Goal: Task Accomplishment & Management: Manage account settings

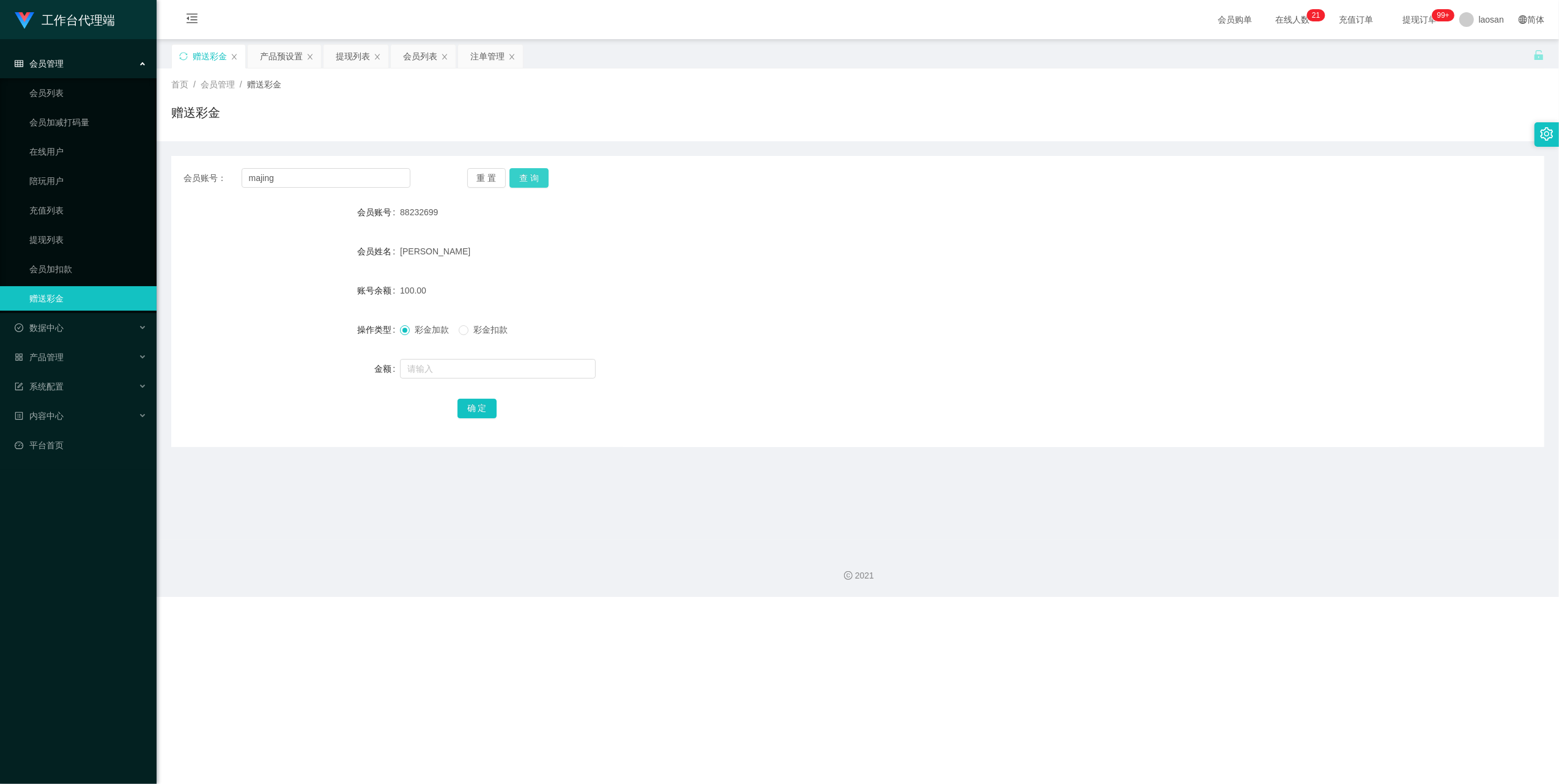
type input "majing"
drag, startPoint x: 519, startPoint y: 173, endPoint x: 718, endPoint y: 145, distance: 201.0
click at [519, 173] on button "查 询" at bounding box center [529, 178] width 40 height 20
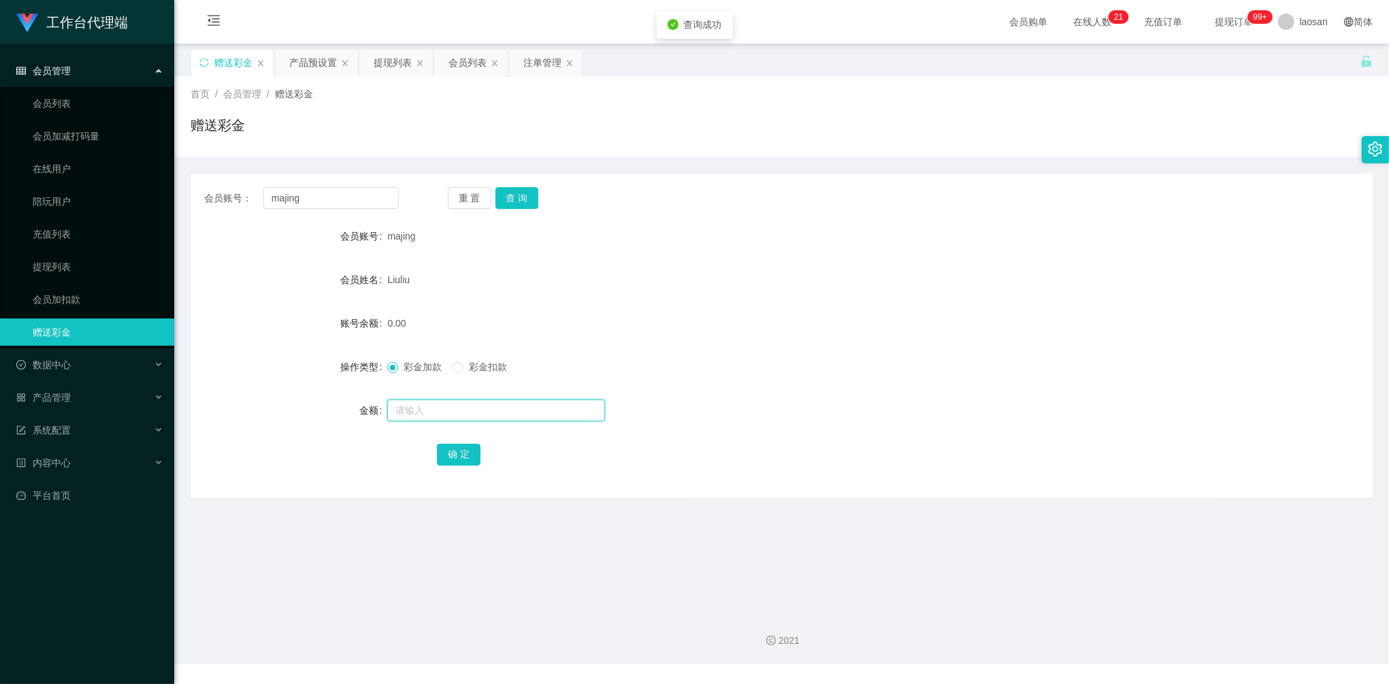
click at [529, 415] on input "text" at bounding box center [496, 411] width 218 height 22
type input "160"
click at [459, 455] on button "确 定" at bounding box center [459, 455] width 44 height 22
drag, startPoint x: 360, startPoint y: 189, endPoint x: 208, endPoint y: 181, distance: 152.7
click at [227, 182] on div "会员账号： majing 重 置 查 询 会员账号 majing 会员姓名 [PERSON_NAME] 账号余额 160.00 操作类型 彩金加款 彩金扣款 …" at bounding box center [782, 336] width 1182 height 324
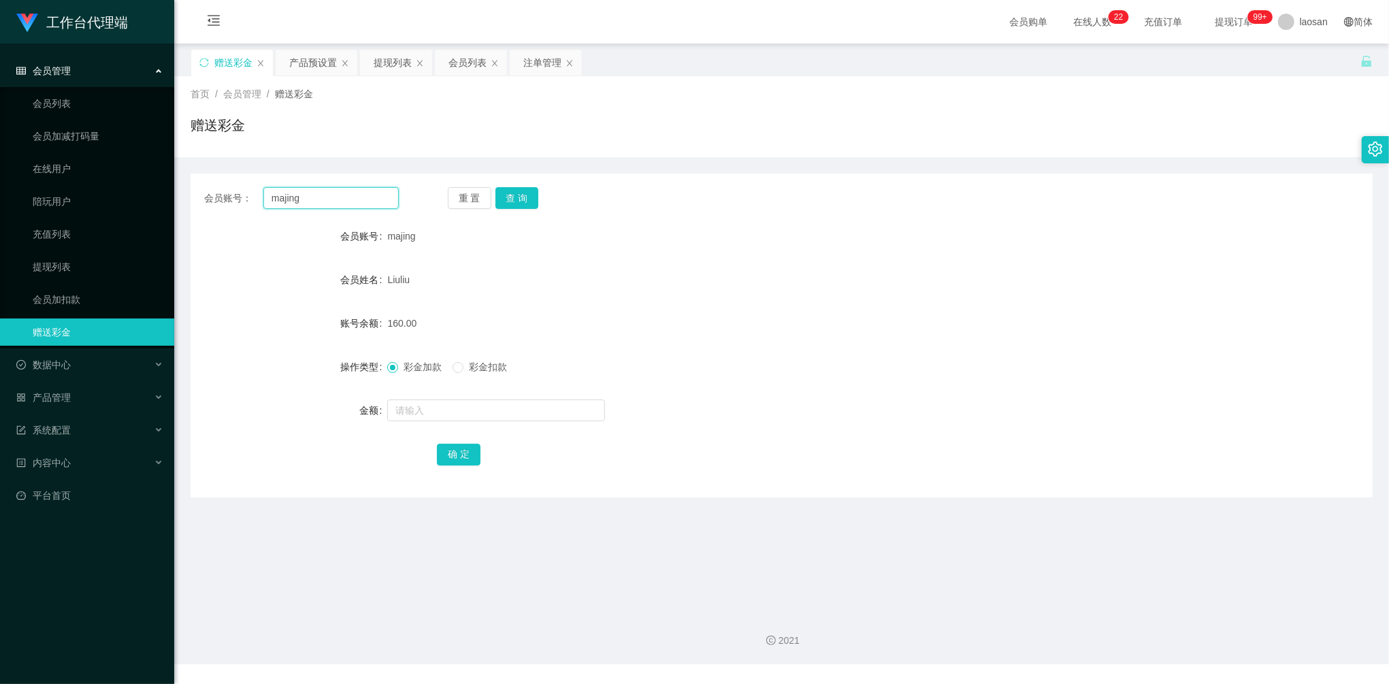
paste input "24112261"
type input "24112261"
drag, startPoint x: 521, startPoint y: 191, endPoint x: 517, endPoint y: 203, distance: 12.3
click at [521, 191] on button "查 询" at bounding box center [517, 198] width 44 height 22
click at [463, 420] on input "text" at bounding box center [496, 411] width 218 height 22
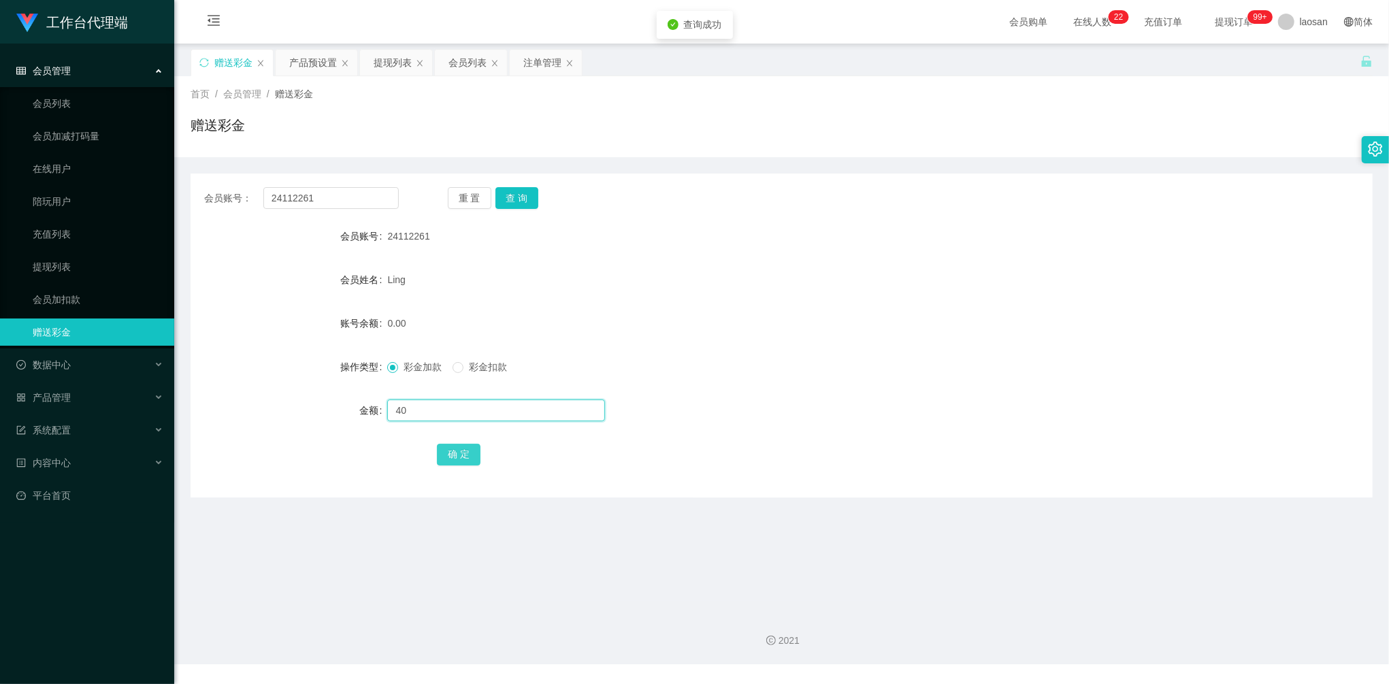
type input "40"
click at [456, 453] on button "确 定" at bounding box center [459, 455] width 44 height 22
drag, startPoint x: 341, startPoint y: 199, endPoint x: 210, endPoint y: 188, distance: 131.2
click at [196, 191] on div "会员账号： 24112261 重 置 查 询" at bounding box center [782, 198] width 1182 height 22
paste input "88232699"
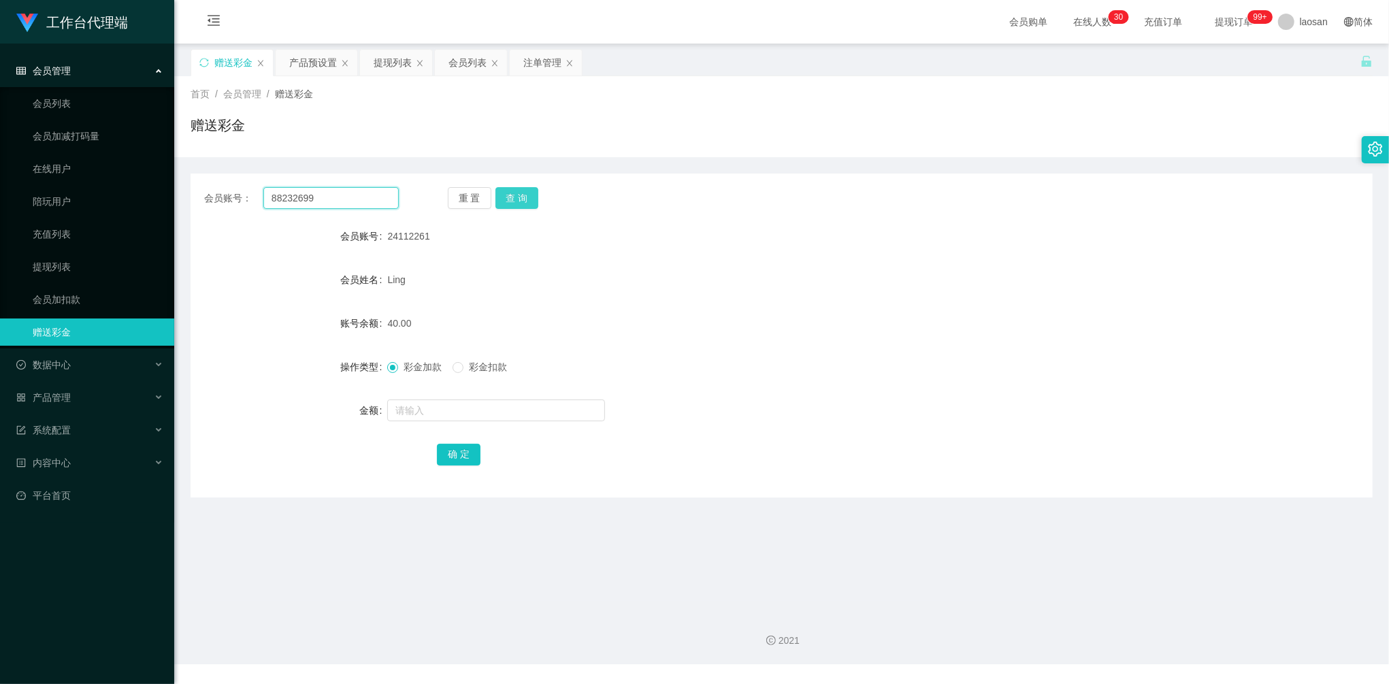
type input "88232699"
click at [517, 191] on button "查 询" at bounding box center [517, 198] width 44 height 22
drag, startPoint x: 990, startPoint y: 572, endPoint x: 931, endPoint y: 544, distance: 64.8
click at [990, 572] on main "关闭左侧 关闭右侧 关闭其它 刷新页面 赠送彩金 产品预设置 提现列表 会员列表 注单管理 首页 / 会员管理 / 赠送彩金 / 赠送彩金 会员账号： 882…" at bounding box center [781, 322] width 1215 height 557
click at [346, 197] on input "88232699" at bounding box center [330, 198] width 135 height 22
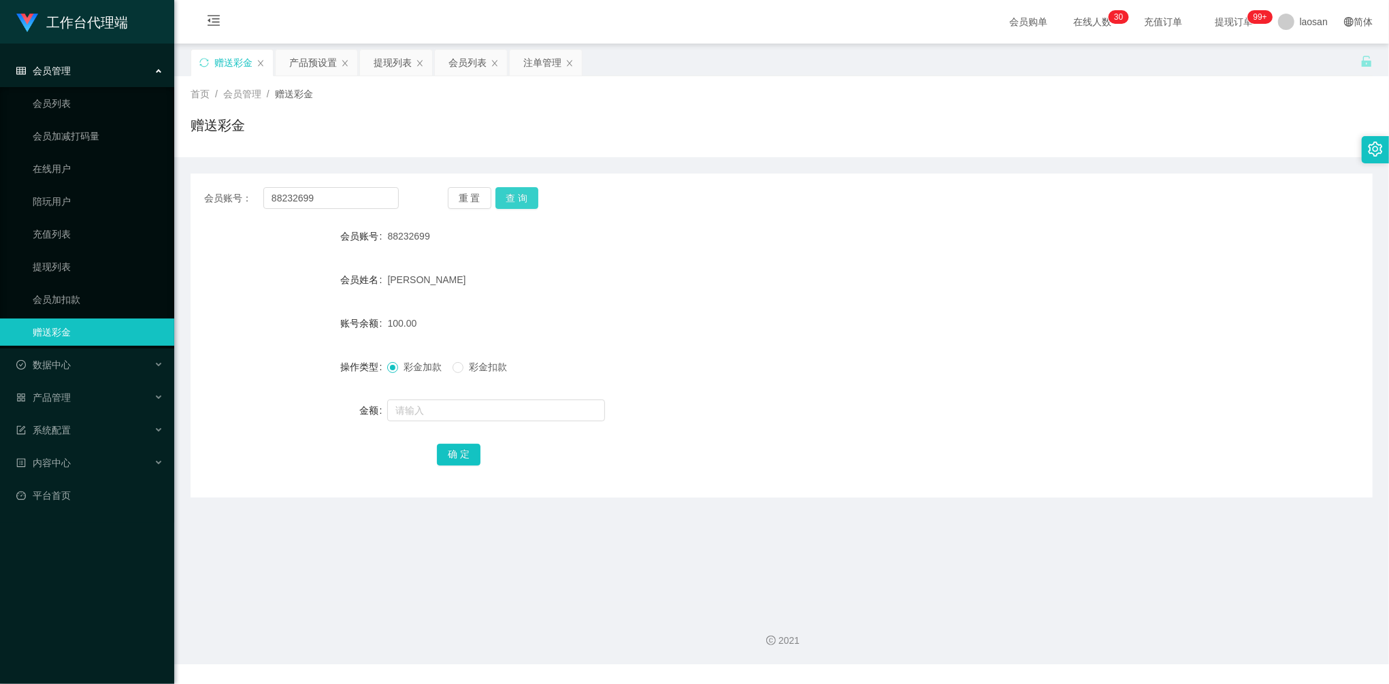
click at [510, 203] on button "查 询" at bounding box center [517, 198] width 44 height 22
click at [425, 408] on input "text" at bounding box center [496, 411] width 218 height 22
type input "152"
click at [458, 457] on button "确 定" at bounding box center [459, 455] width 44 height 22
click at [515, 193] on button "查 询" at bounding box center [517, 198] width 44 height 22
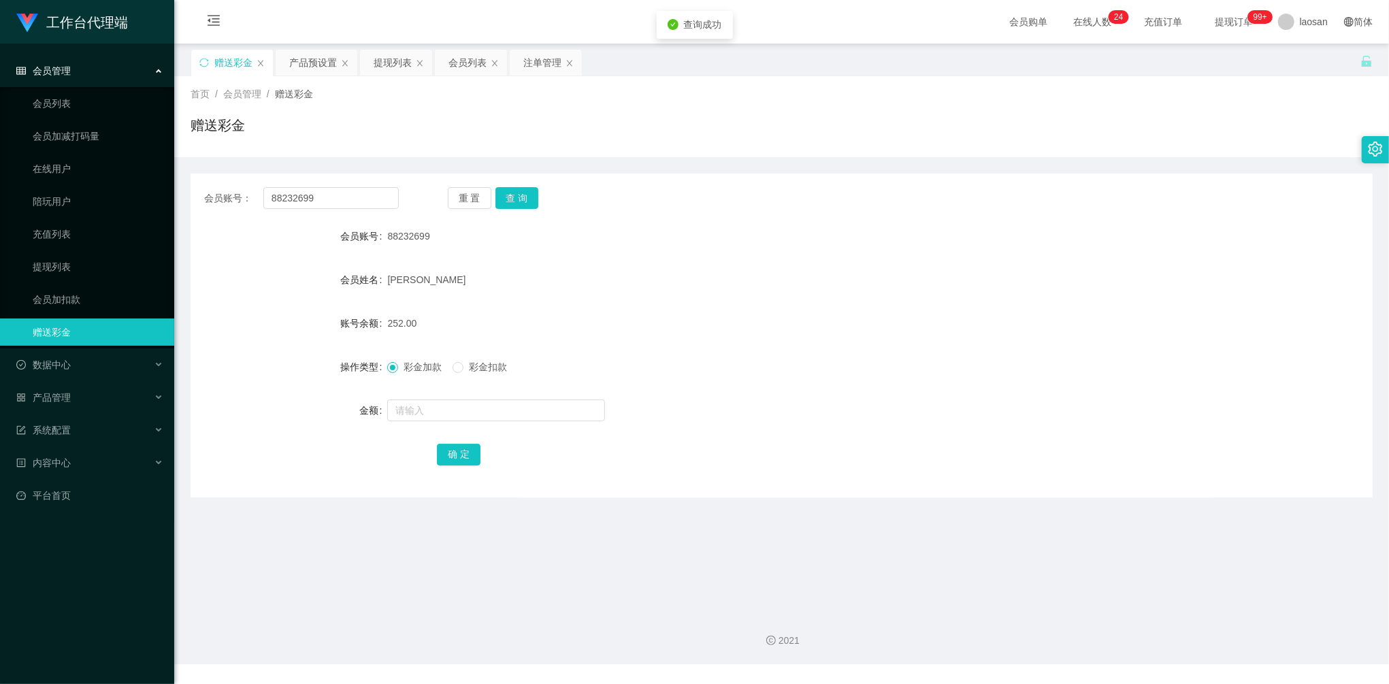
click at [399, 320] on span "252.00" at bounding box center [401, 323] width 29 height 11
copy span "252.00"
click at [395, 321] on span "252.00" at bounding box center [401, 323] width 29 height 11
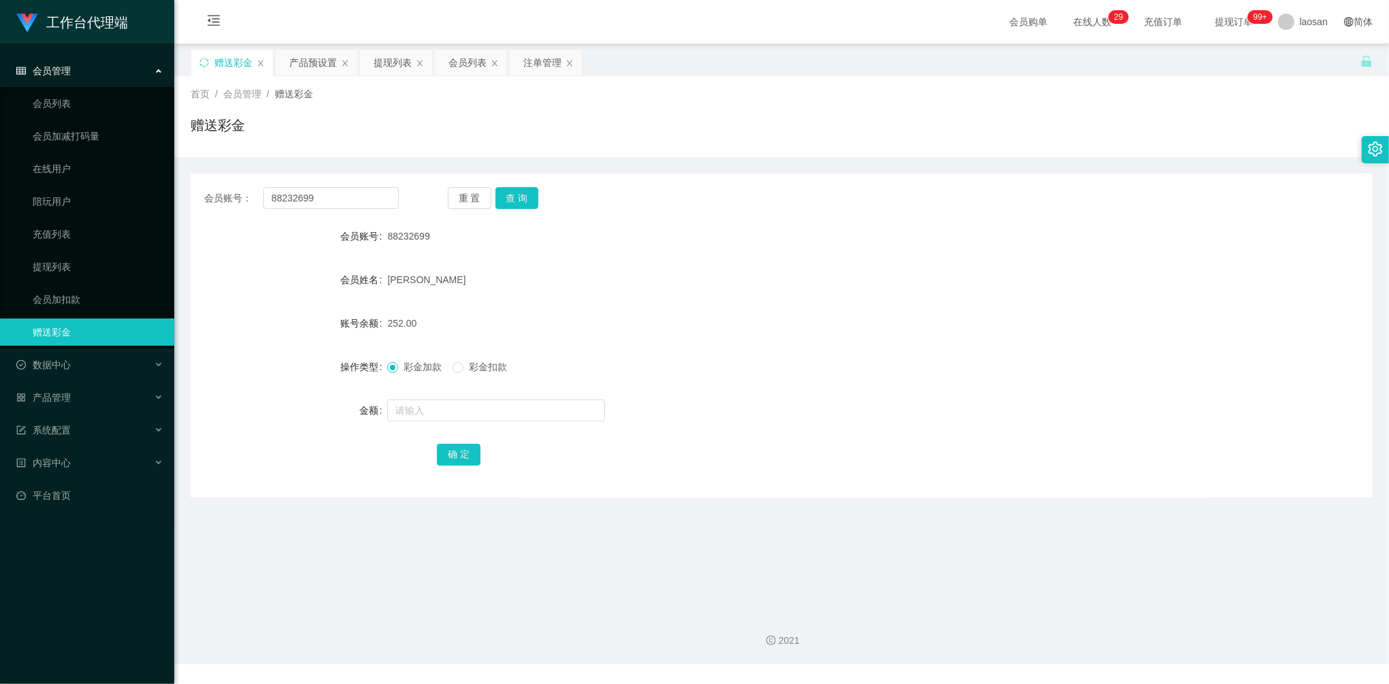
click at [807, 398] on div at bounding box center [731, 410] width 689 height 27
drag, startPoint x: 381, startPoint y: 202, endPoint x: 250, endPoint y: 186, distance: 131.7
click at [250, 186] on div "会员账号： 88232699 重 置 查 询 会员账号 88232699 会员姓名 [PERSON_NAME] 账号余额 252.00 操作类型 彩金加款 彩…" at bounding box center [782, 336] width 1182 height 324
paste input "Lowhaplee123"
type input "Lowhaplee123"
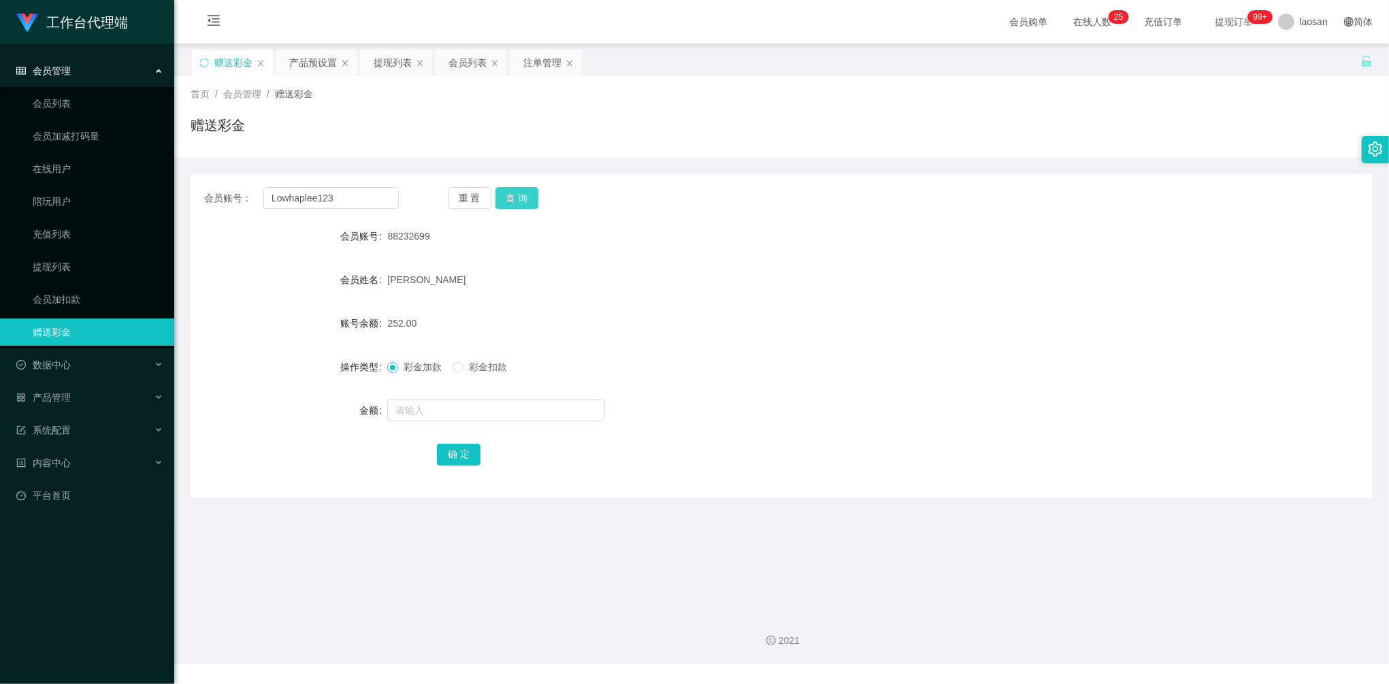
click at [510, 202] on button "查 询" at bounding box center [517, 198] width 44 height 22
click at [470, 401] on input "text" at bounding box center [496, 411] width 218 height 22
type input "160"
drag, startPoint x: 453, startPoint y: 457, endPoint x: 481, endPoint y: 437, distance: 34.6
click at [453, 457] on button "确 定" at bounding box center [459, 455] width 44 height 22
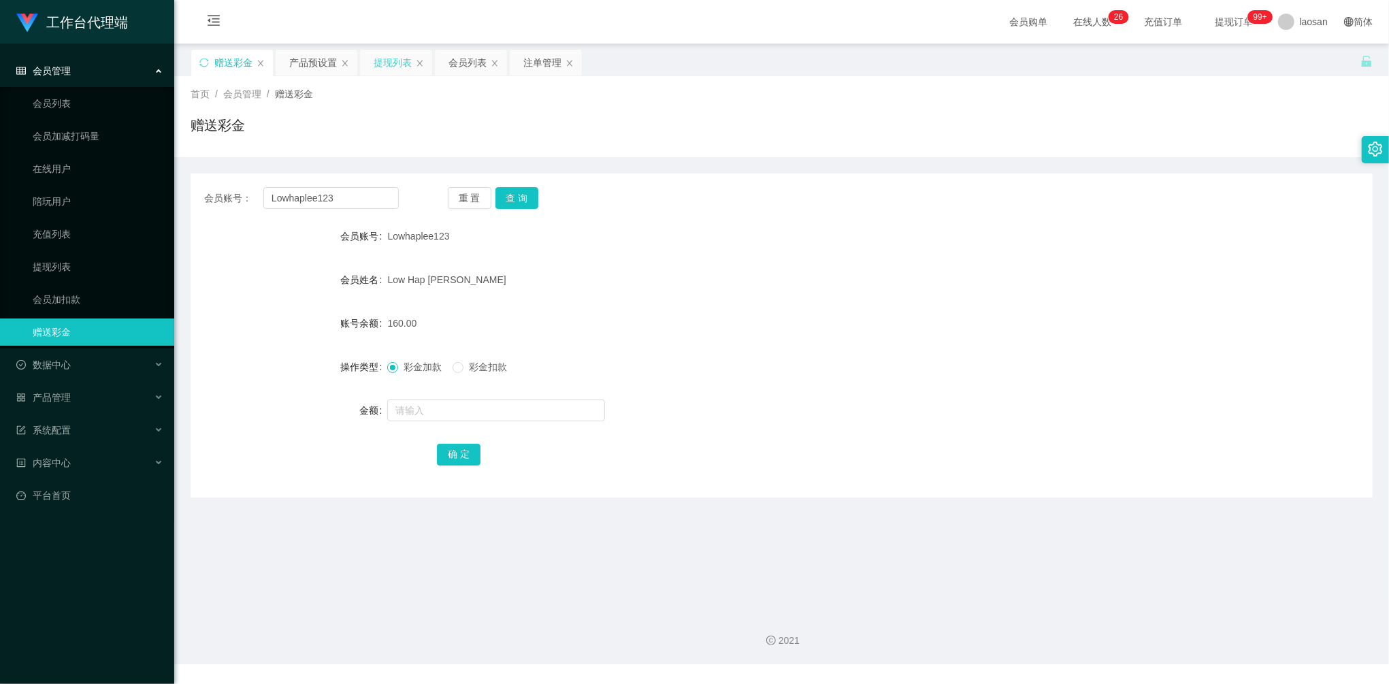
click at [390, 69] on div "提现列表" at bounding box center [393, 63] width 38 height 26
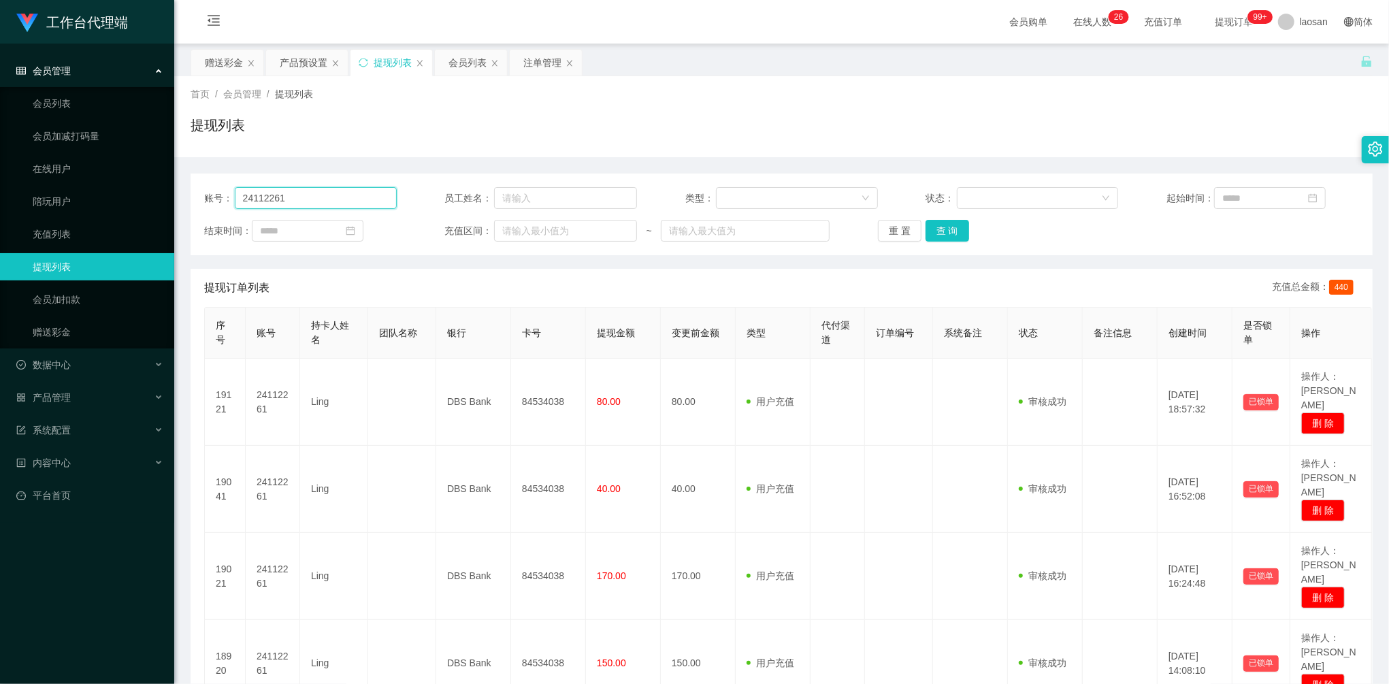
drag, startPoint x: 336, startPoint y: 195, endPoint x: 210, endPoint y: 167, distance: 128.3
click at [210, 167] on div "账号： 24112261 员工姓名： 类型： 状态： 起始时间： 结束时间： 充值区间： ~ 重 置 查 询 提现订单列表 充值总金额： 440 序号 账号 …" at bounding box center [782, 453] width 1182 height 593
paste input "majing"
click at [937, 229] on button "查 询" at bounding box center [948, 231] width 44 height 22
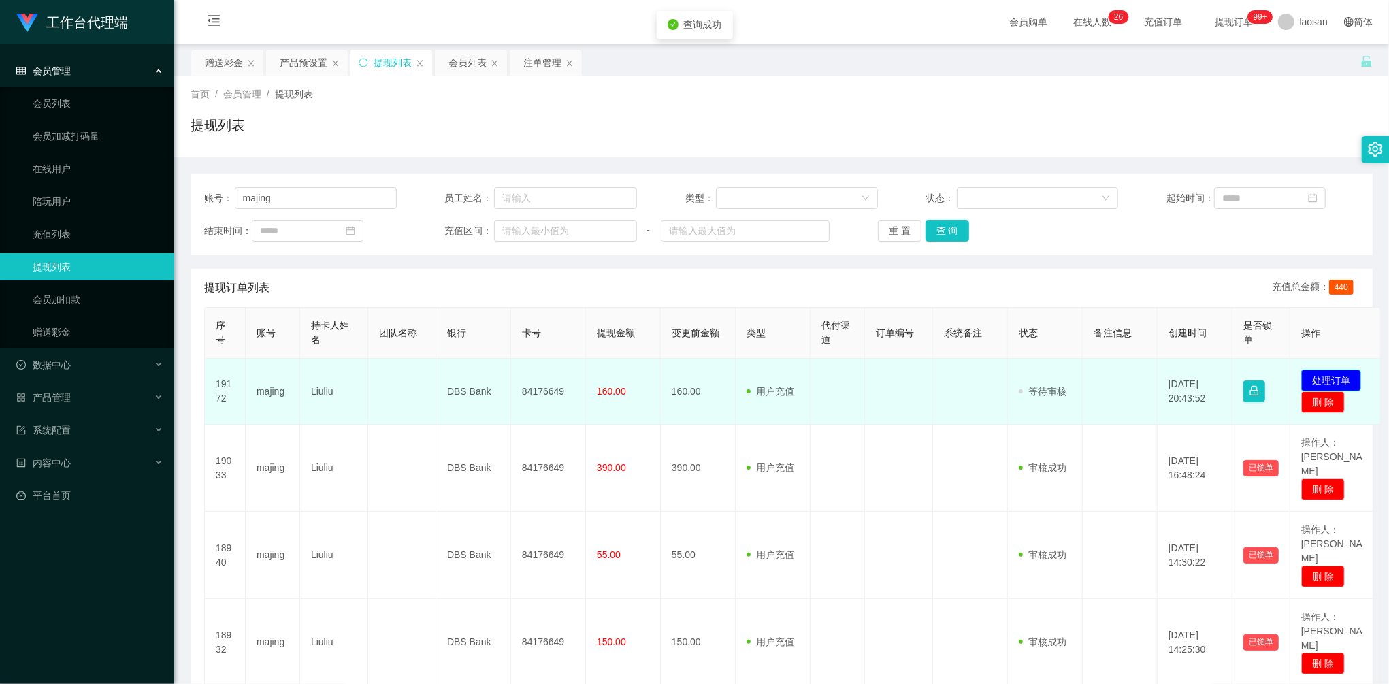
click at [1346, 382] on button "处理订单" at bounding box center [1331, 381] width 60 height 22
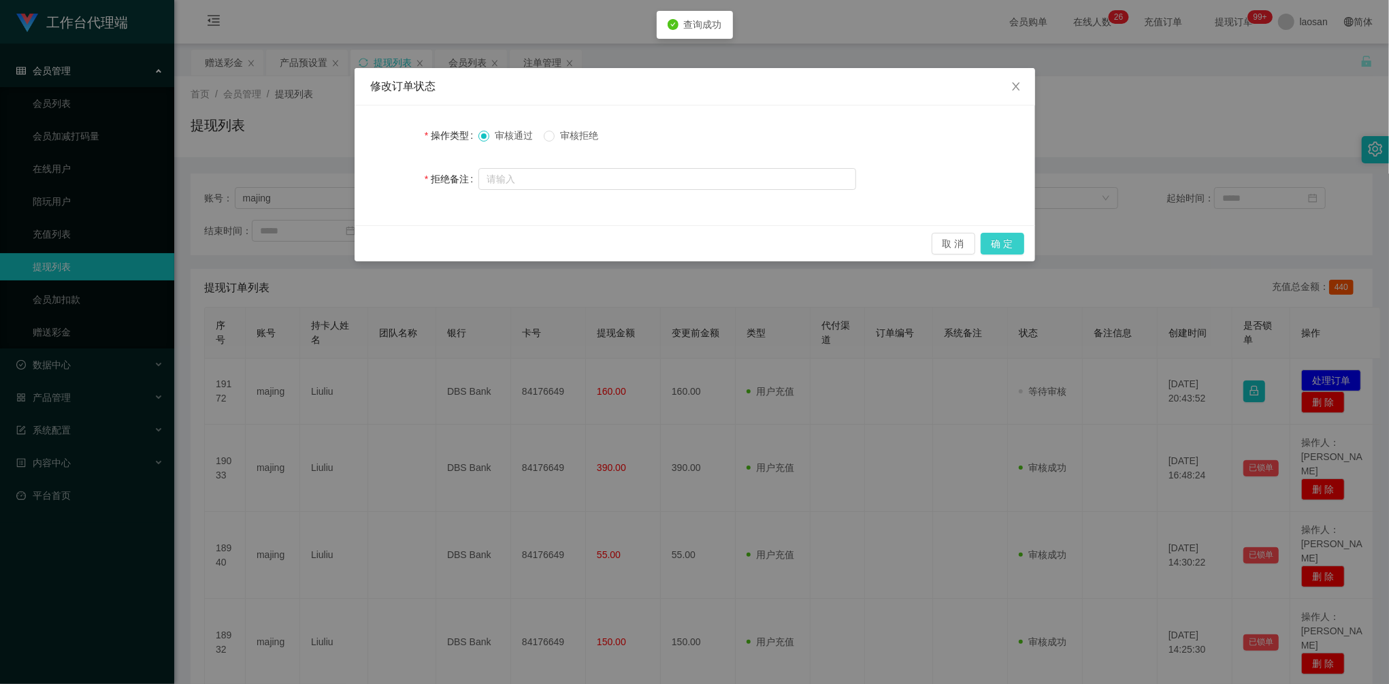
click at [1000, 242] on button "确 定" at bounding box center [1003, 244] width 44 height 22
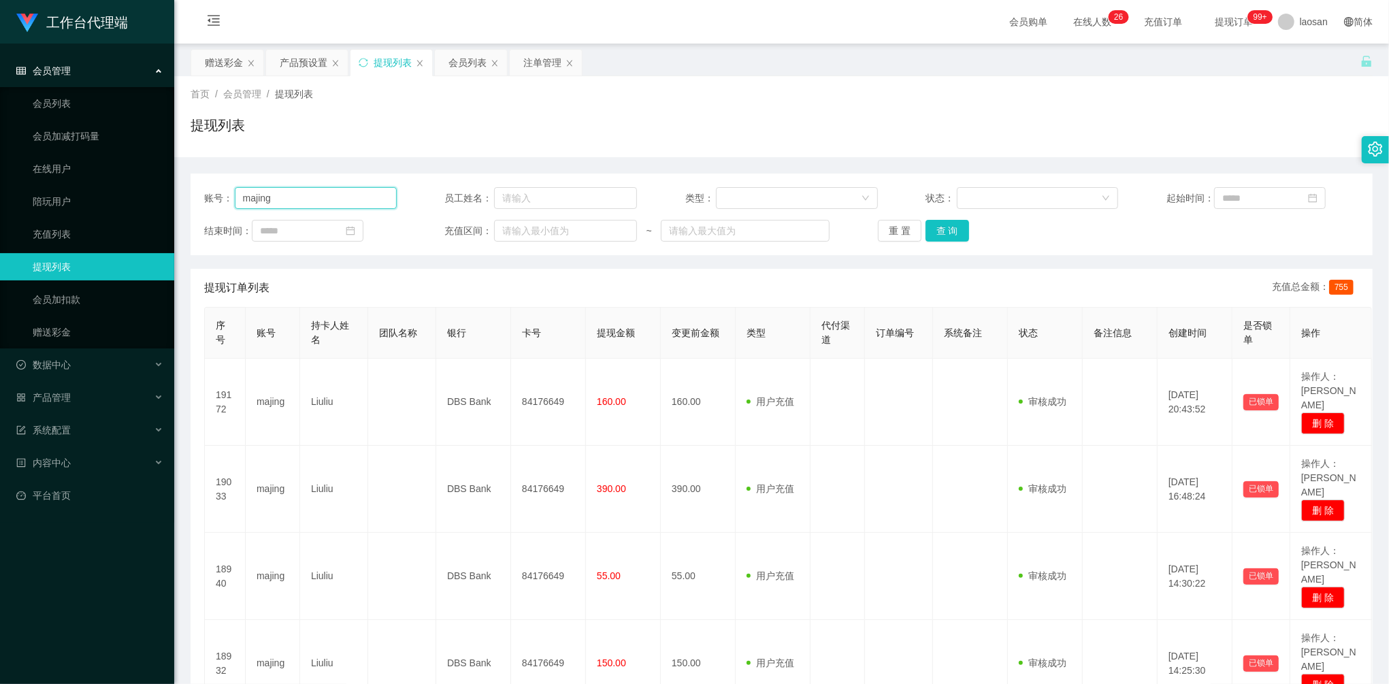
drag, startPoint x: 317, startPoint y: 199, endPoint x: 175, endPoint y: 192, distance: 142.4
click at [172, 189] on section "工作台代理端 会员管理 会员列表 会员加减打码量 在线用户 陪玩用户 充值列表 提现列表 会员加扣款 赠送彩金 数据中心 员工统计 团队统计 产品管理 注单管…" at bounding box center [694, 407] width 1389 height 814
paste input "24112261"
drag, startPoint x: 934, startPoint y: 229, endPoint x: 1000, endPoint y: 238, distance: 66.7
click at [934, 229] on button "查 询" at bounding box center [948, 231] width 44 height 22
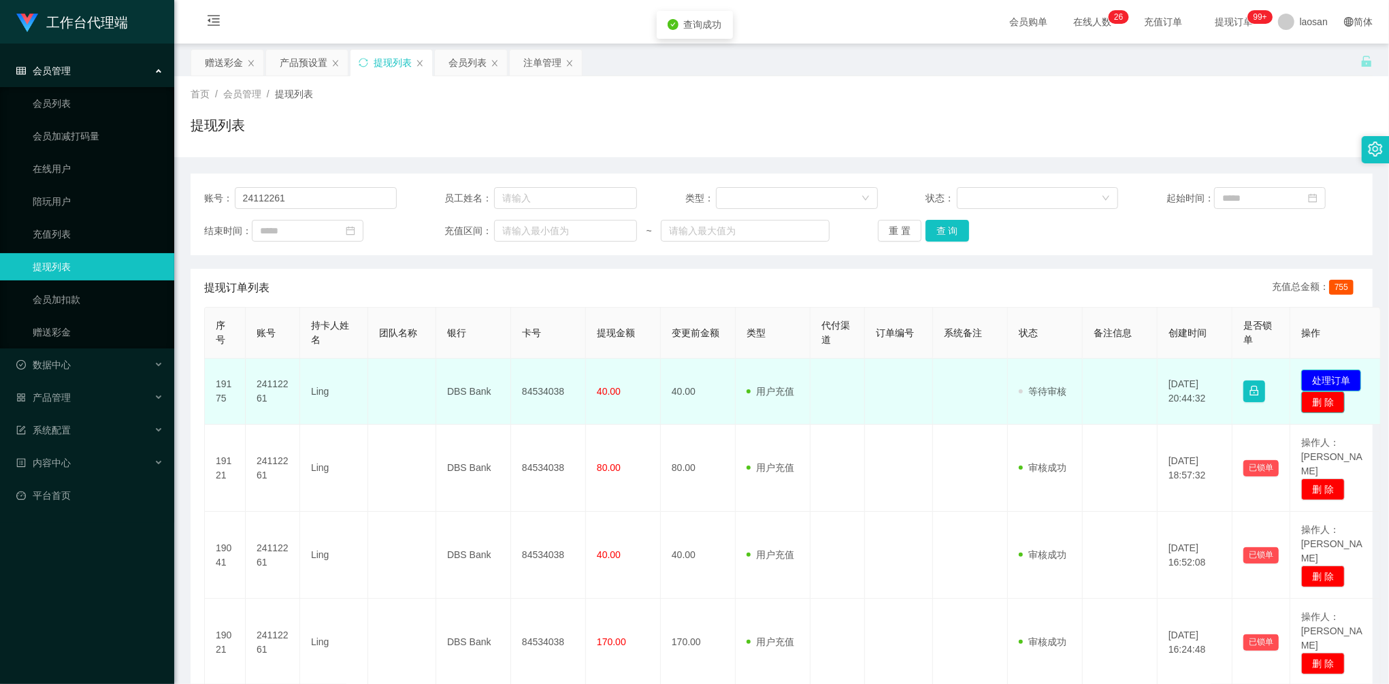
click at [1340, 393] on button "删 除" at bounding box center [1323, 402] width 44 height 22
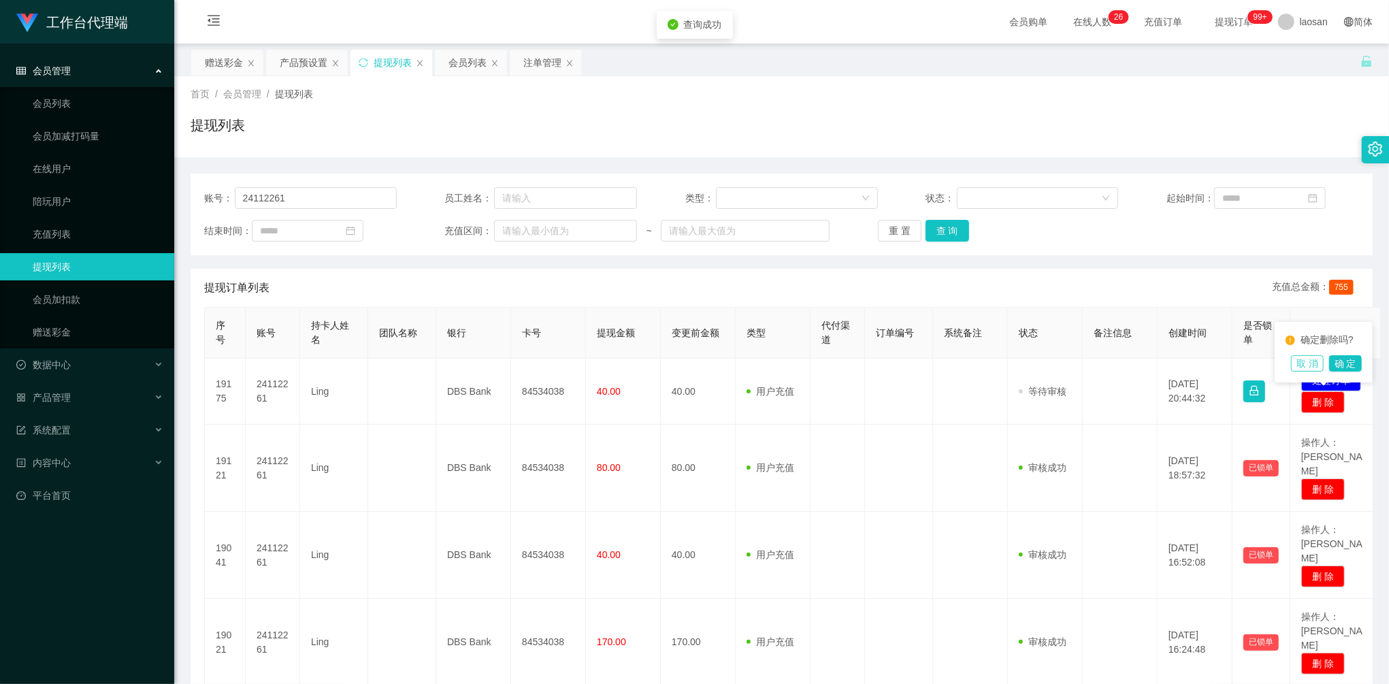
click at [1316, 360] on button "取 消" at bounding box center [1307, 363] width 33 height 16
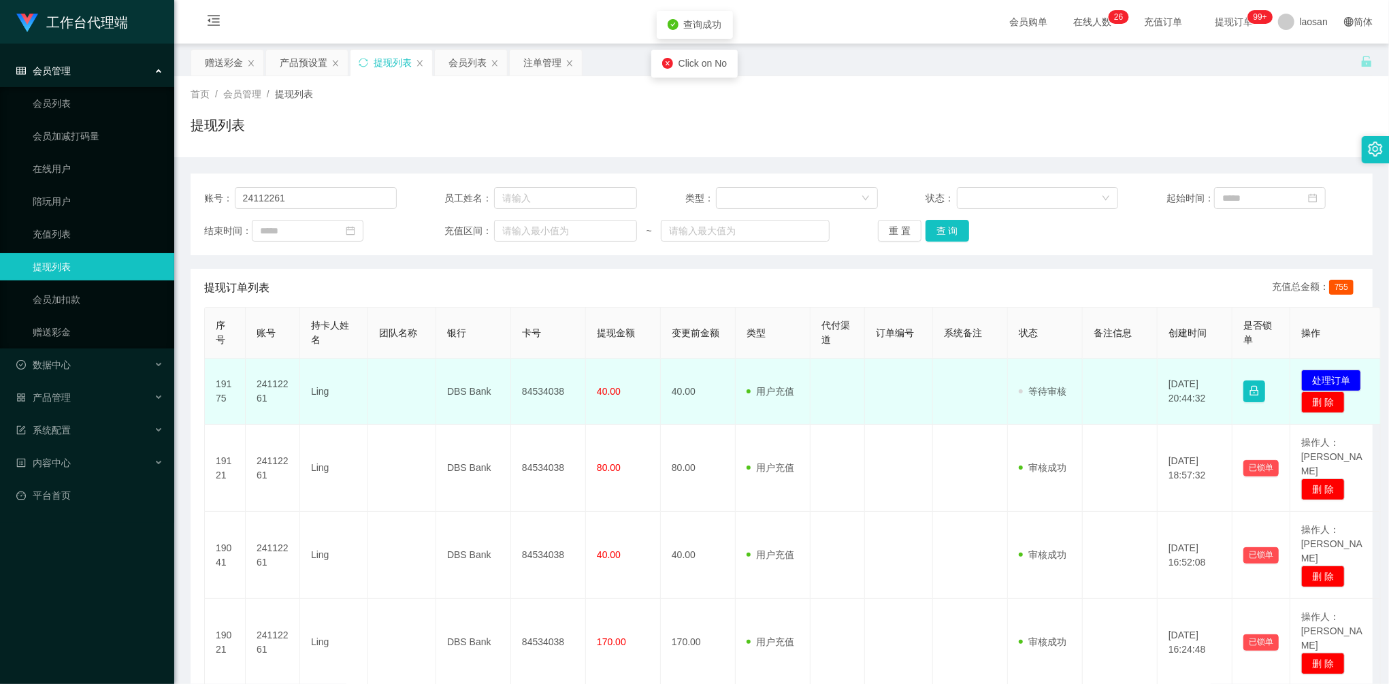
click at [1348, 368] on td "发起代付 处理订单 删 除" at bounding box center [1335, 392] width 91 height 66
click at [1342, 374] on button "处理订单" at bounding box center [1331, 381] width 60 height 22
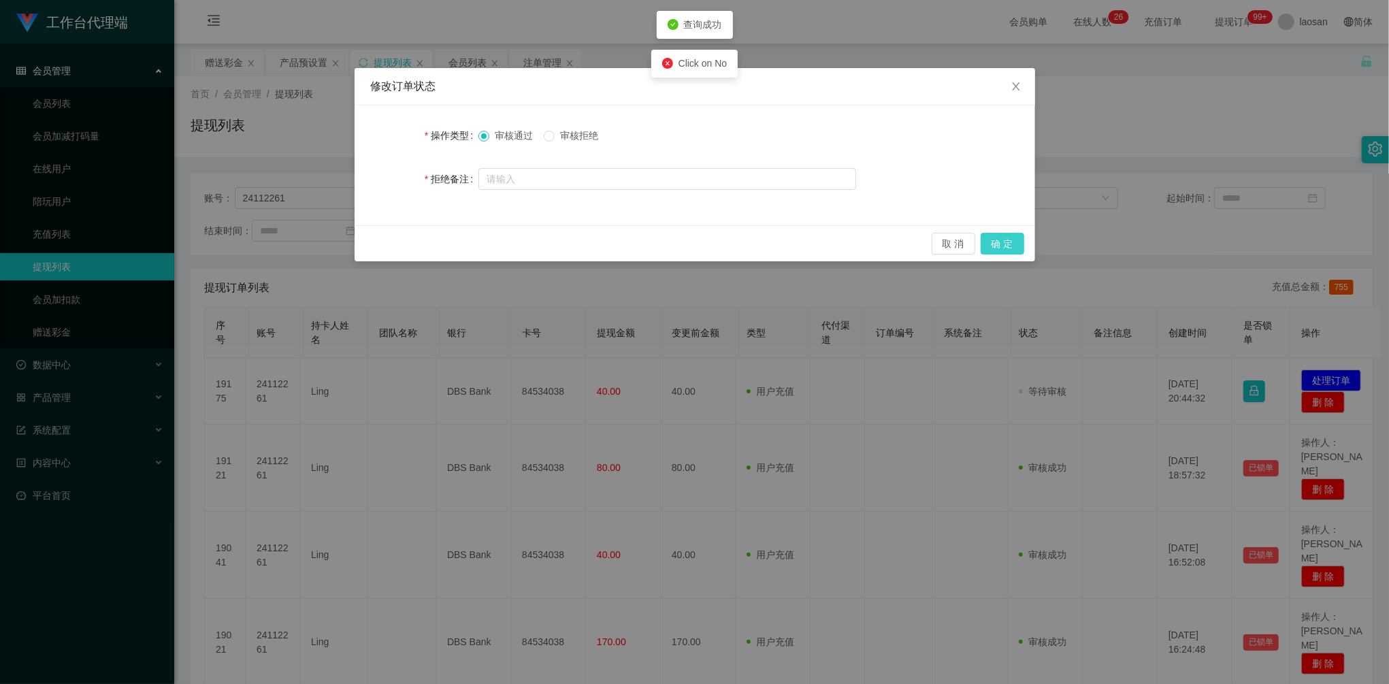
click at [1019, 248] on button "确 定" at bounding box center [1003, 244] width 44 height 22
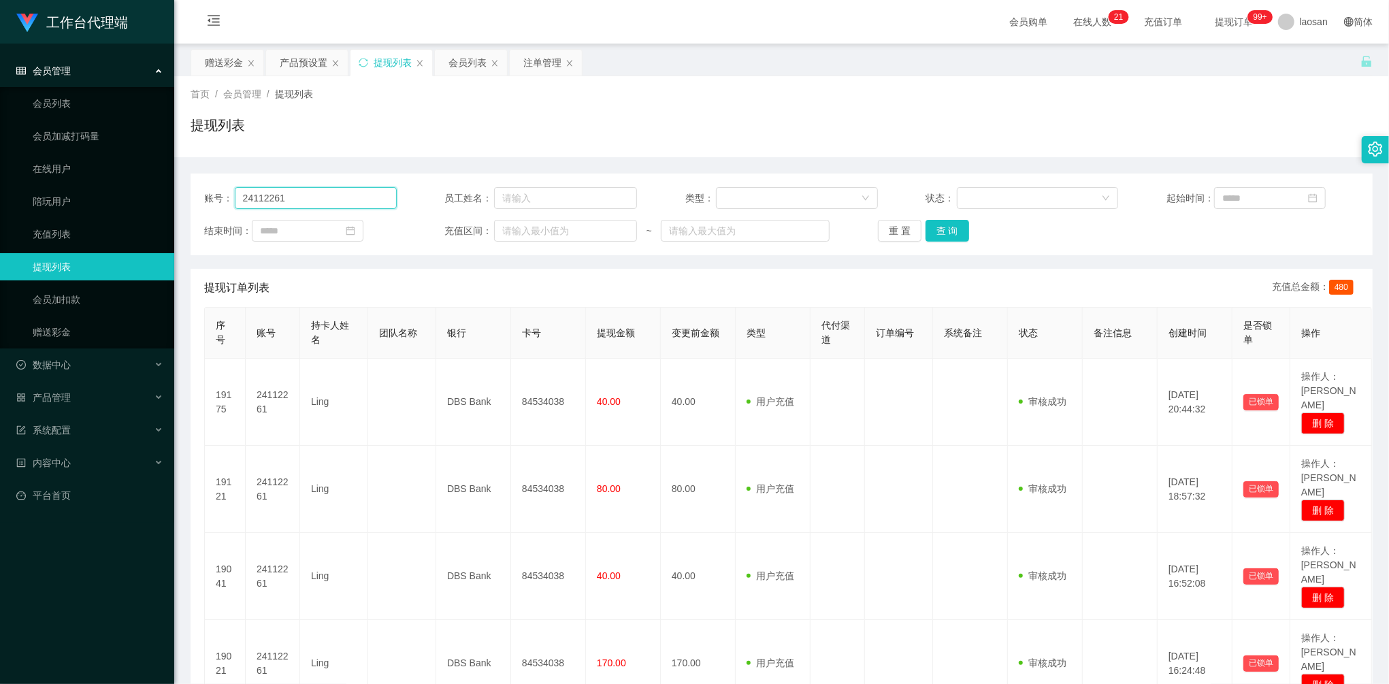
drag, startPoint x: 310, startPoint y: 191, endPoint x: 276, endPoint y: 180, distance: 35.7
click at [175, 169] on main "关闭左侧 关闭右侧 关闭其它 刷新页面 赠送彩金 产品预设置 提现列表 会员列表 注单管理 首页 / 会员管理 / 提现列表 / 提现列表 账号： 24112…" at bounding box center [781, 441] width 1215 height 794
paste input "majing"
click at [956, 229] on button "查 询" at bounding box center [948, 231] width 44 height 22
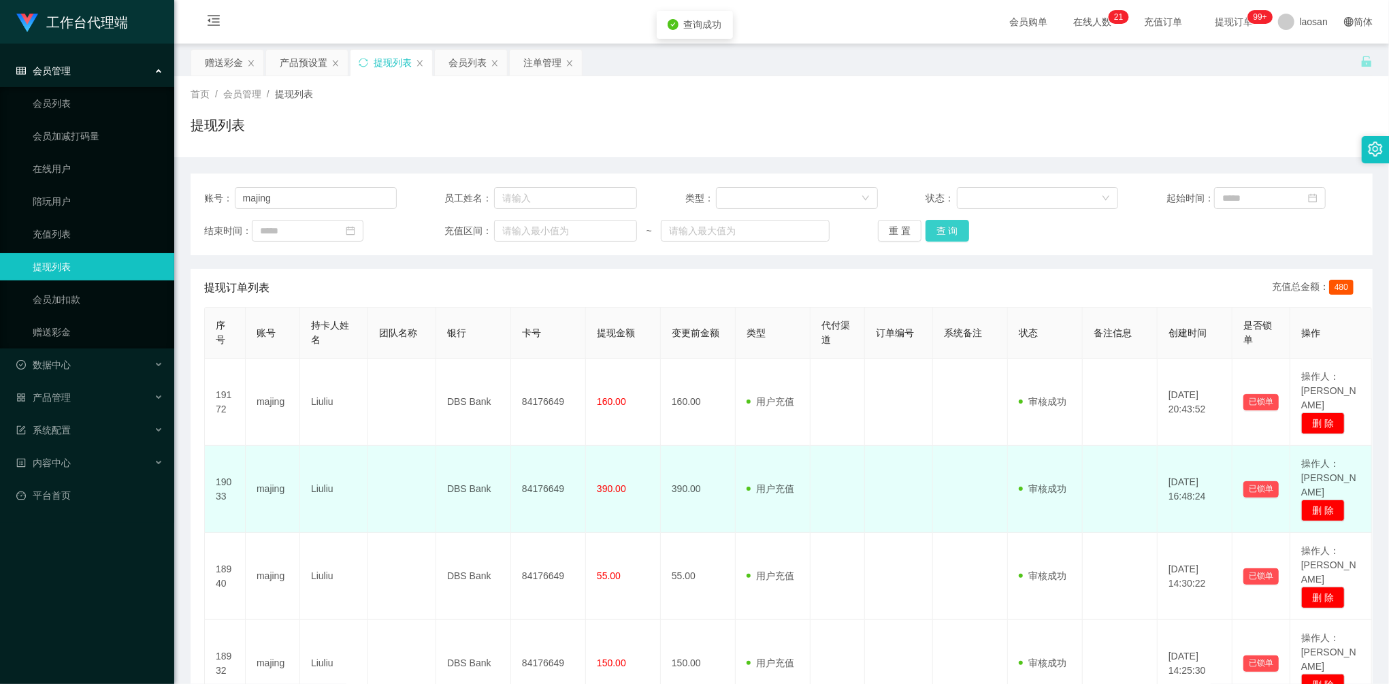
scroll to position [74, 0]
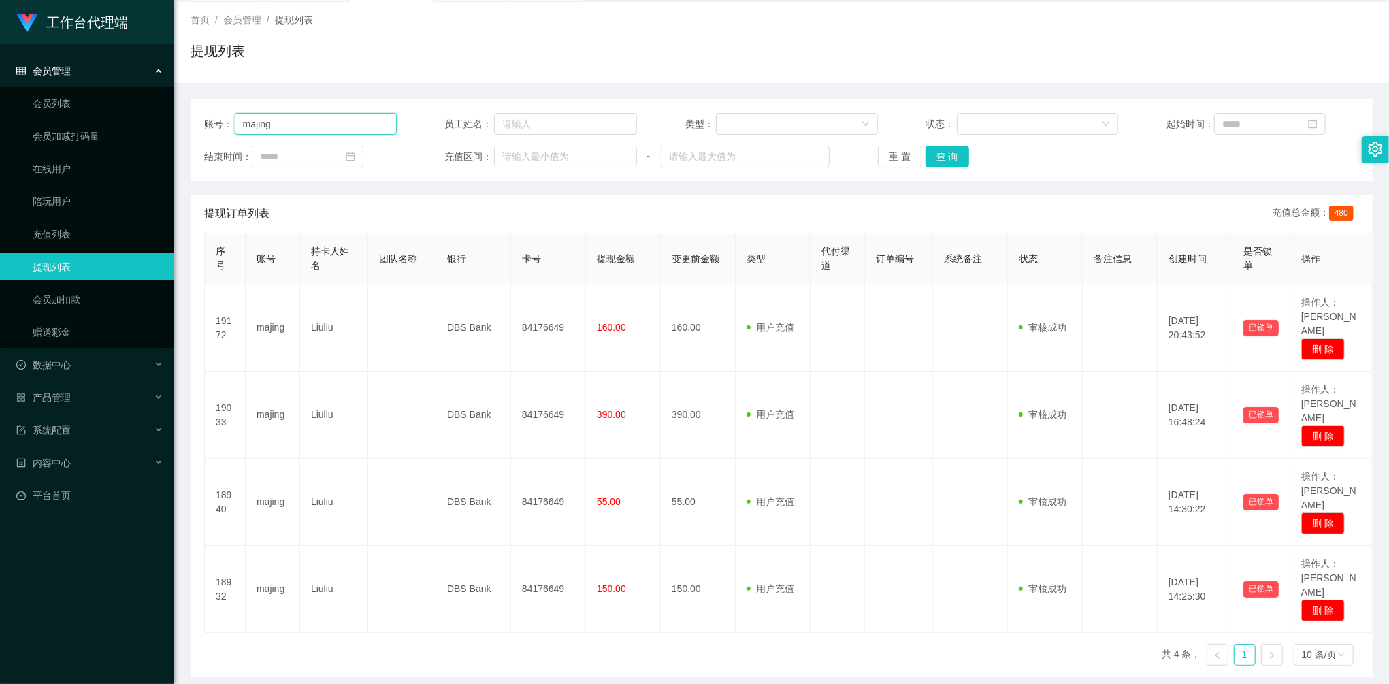
drag, startPoint x: 303, startPoint y: 125, endPoint x: 180, endPoint y: 101, distance: 125.6
click at [181, 101] on main "关闭左侧 关闭右侧 关闭其它 刷新页面 赠送彩金 产品预设置 提现列表 会员列表 注单管理 首页 / 会员管理 / 提现列表 / 提现列表 账号： majin…" at bounding box center [781, 322] width 1215 height 707
paste input "88232699"
click at [951, 143] on div "账号： 88232699 员工姓名： 类型： 状态： 起始时间： 结束时间： 充值区间： ~ 重 置 查 询" at bounding box center [782, 140] width 1182 height 82
click at [953, 148] on button "查 询" at bounding box center [948, 157] width 44 height 22
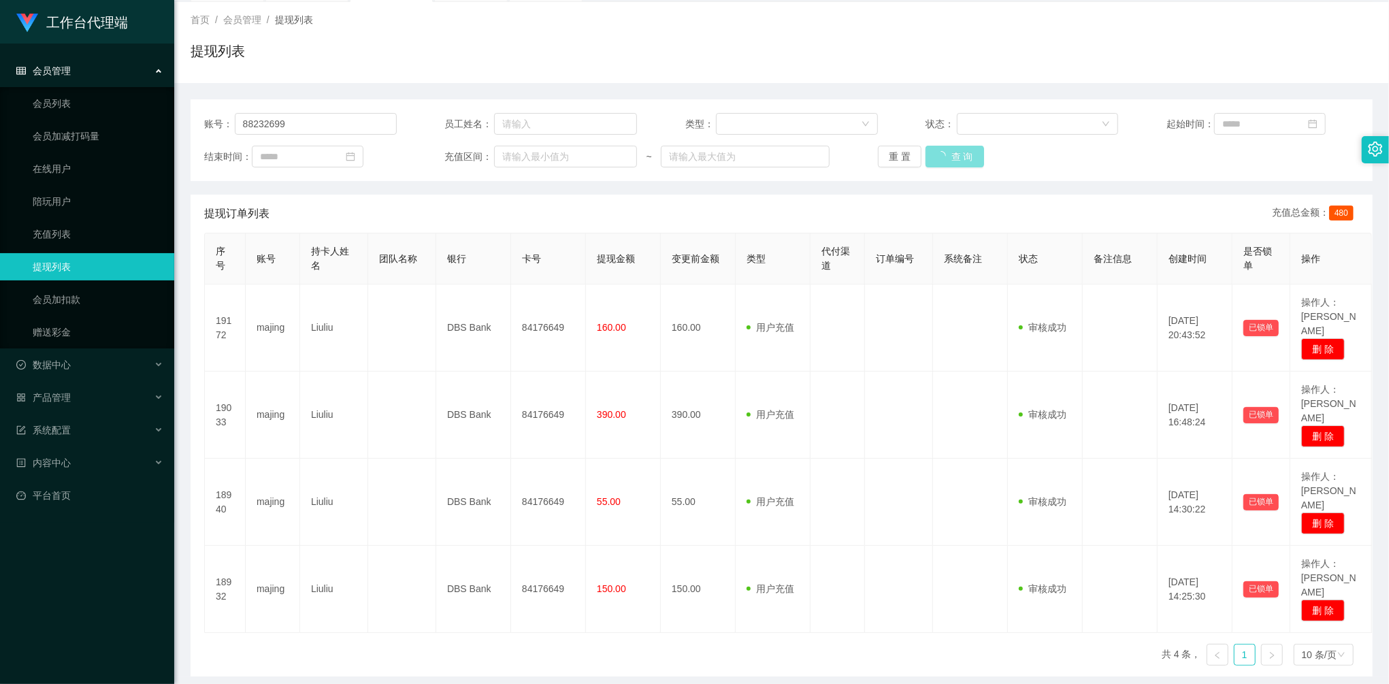
scroll to position [0, 0]
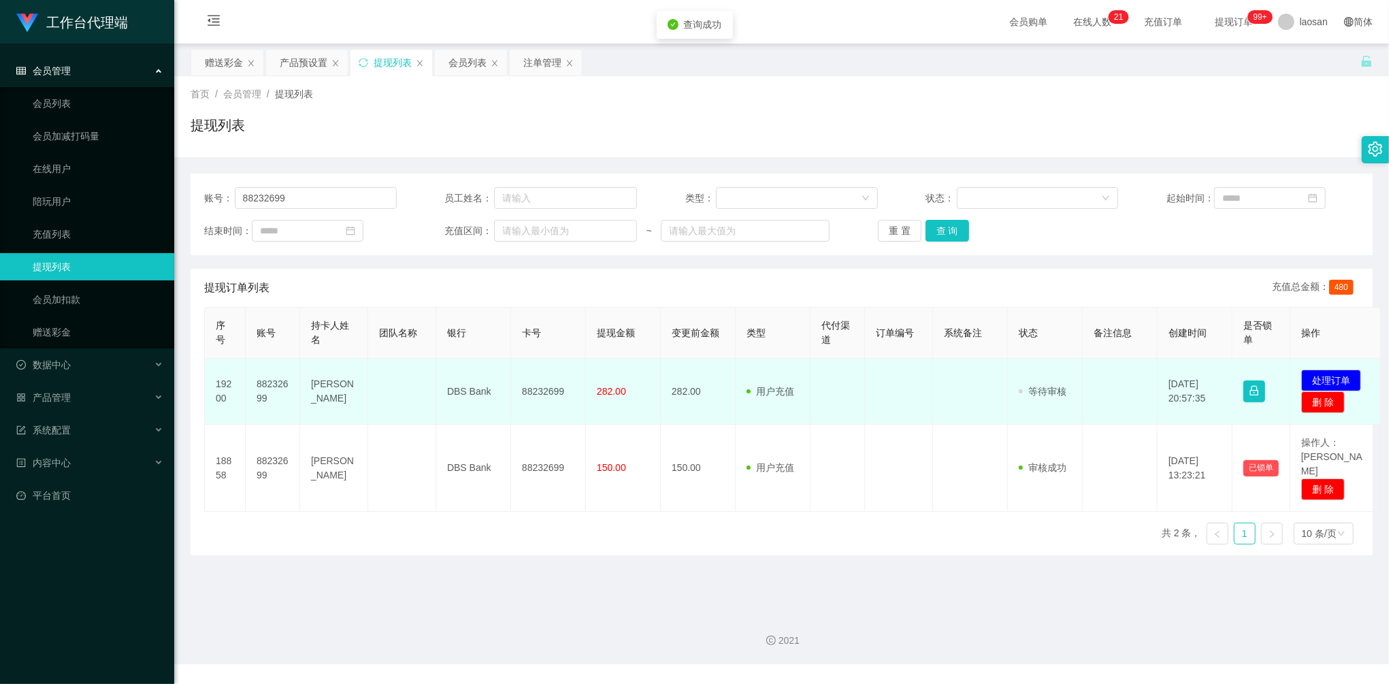
click at [1330, 369] on td "发起代付 处理订单 删 除" at bounding box center [1335, 392] width 91 height 66
click at [1332, 380] on button "处理订单" at bounding box center [1331, 381] width 60 height 22
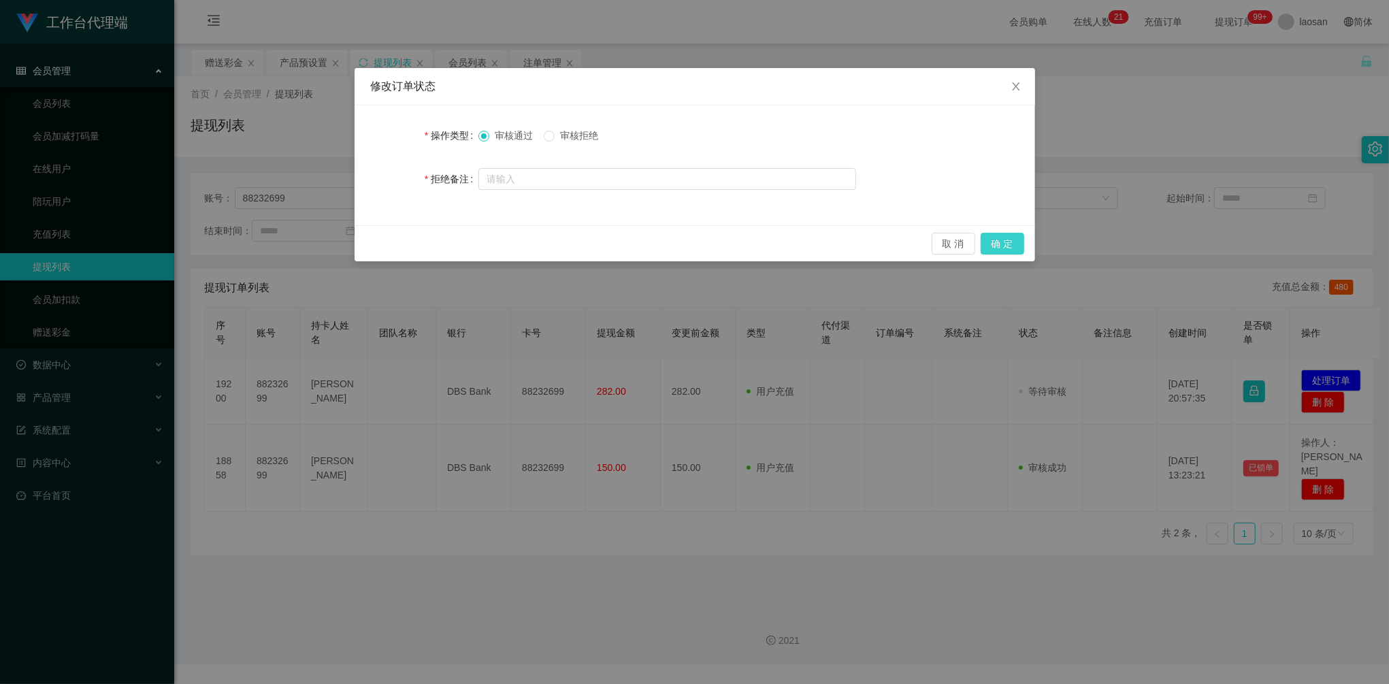
click at [1002, 240] on button "确 定" at bounding box center [1003, 244] width 44 height 22
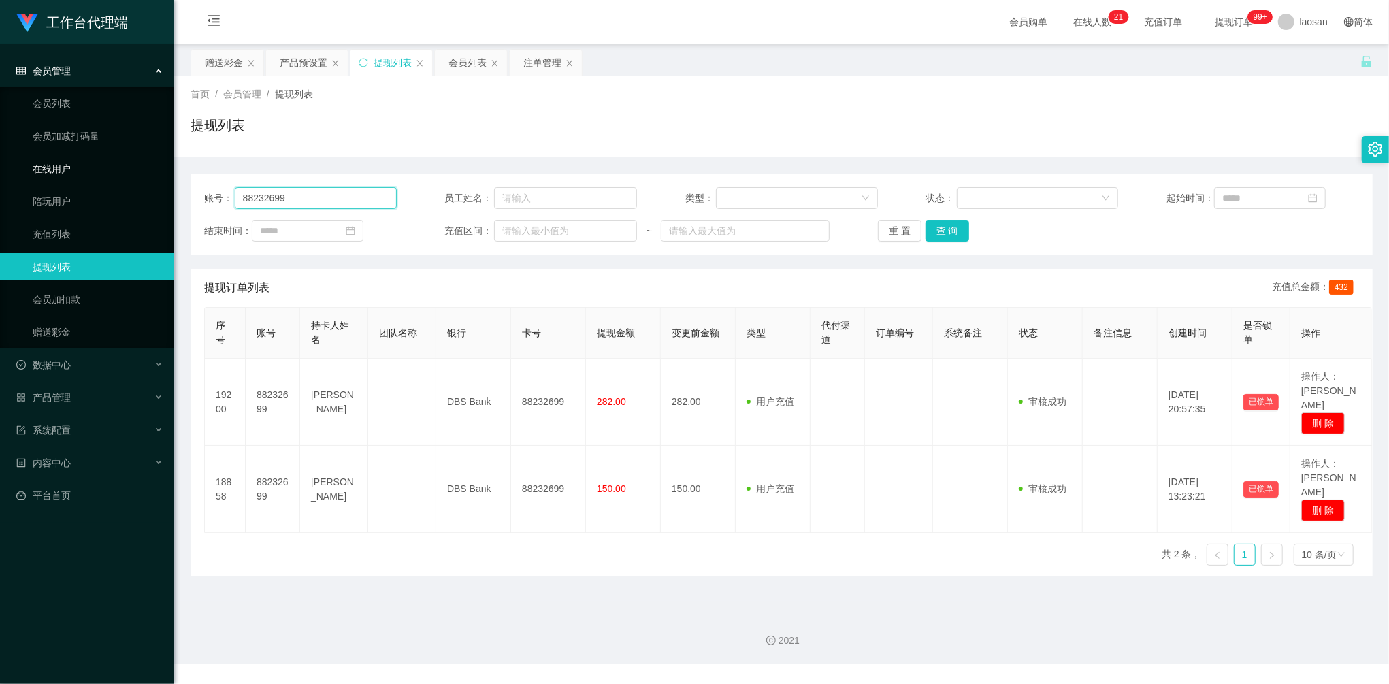
drag, startPoint x: 308, startPoint y: 197, endPoint x: 169, endPoint y: 169, distance: 142.2
click at [169, 169] on section "工作台代理端 会员管理 会员列表 会员加减打码量 在线用户 陪玩用户 充值列表 提现列表 会员加扣款 赠送彩金 数据中心 员工统计 团队统计 产品管理 注单管…" at bounding box center [694, 332] width 1389 height 664
paste input "Lowhaplee123"
type input "Lowhaplee123"
click at [954, 227] on button "查 询" at bounding box center [948, 231] width 44 height 22
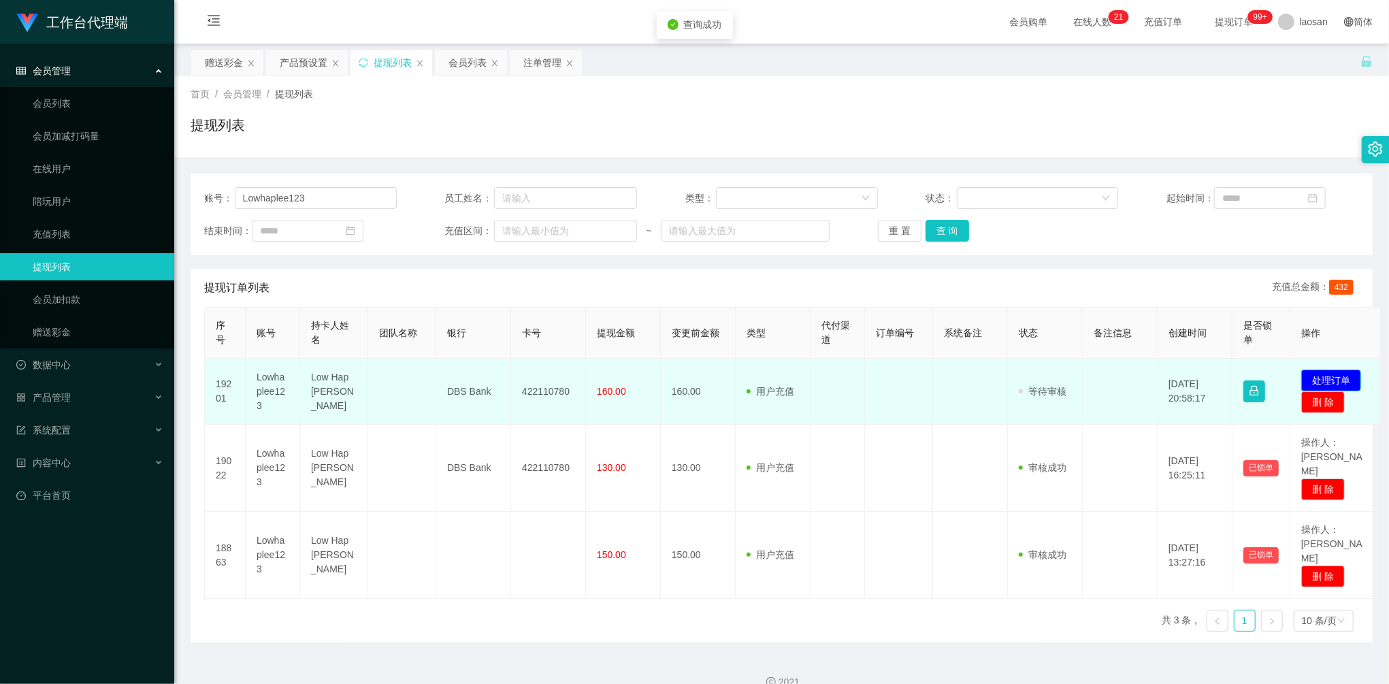
click at [1329, 381] on button "处理订单" at bounding box center [1331, 381] width 60 height 22
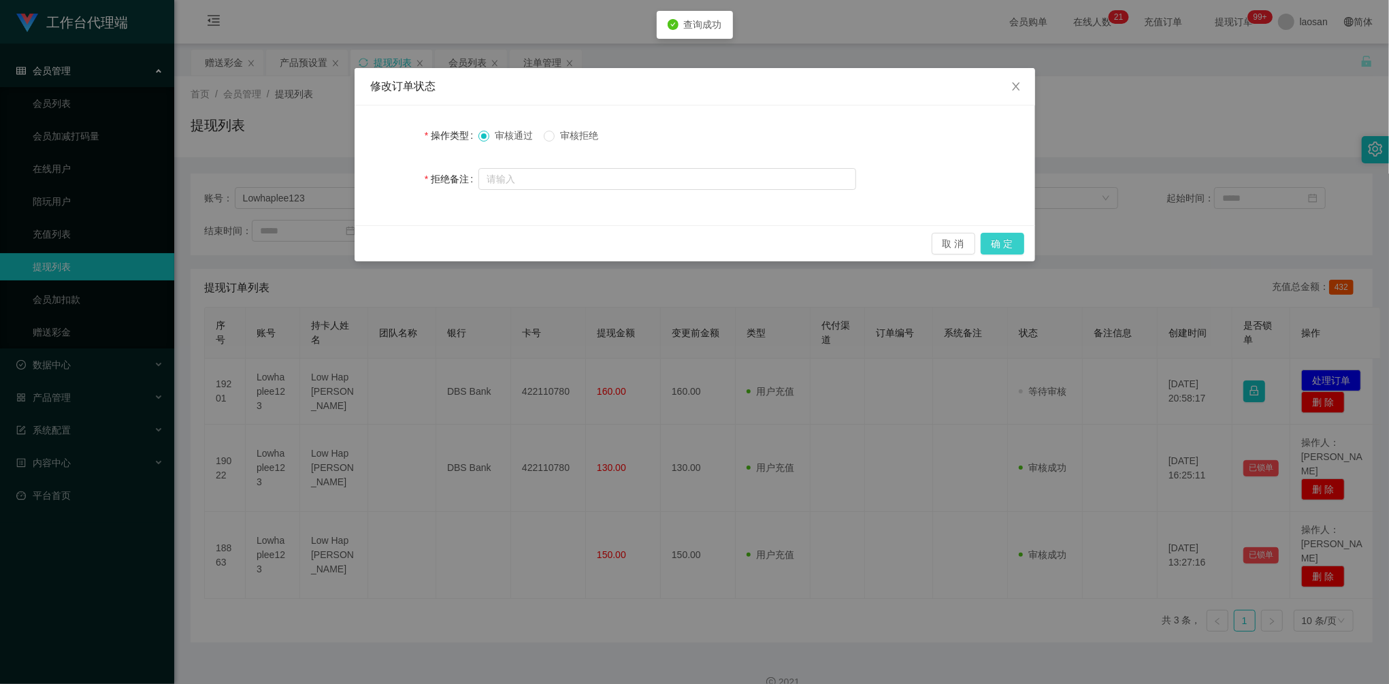
click at [997, 240] on button "确 定" at bounding box center [1003, 244] width 44 height 22
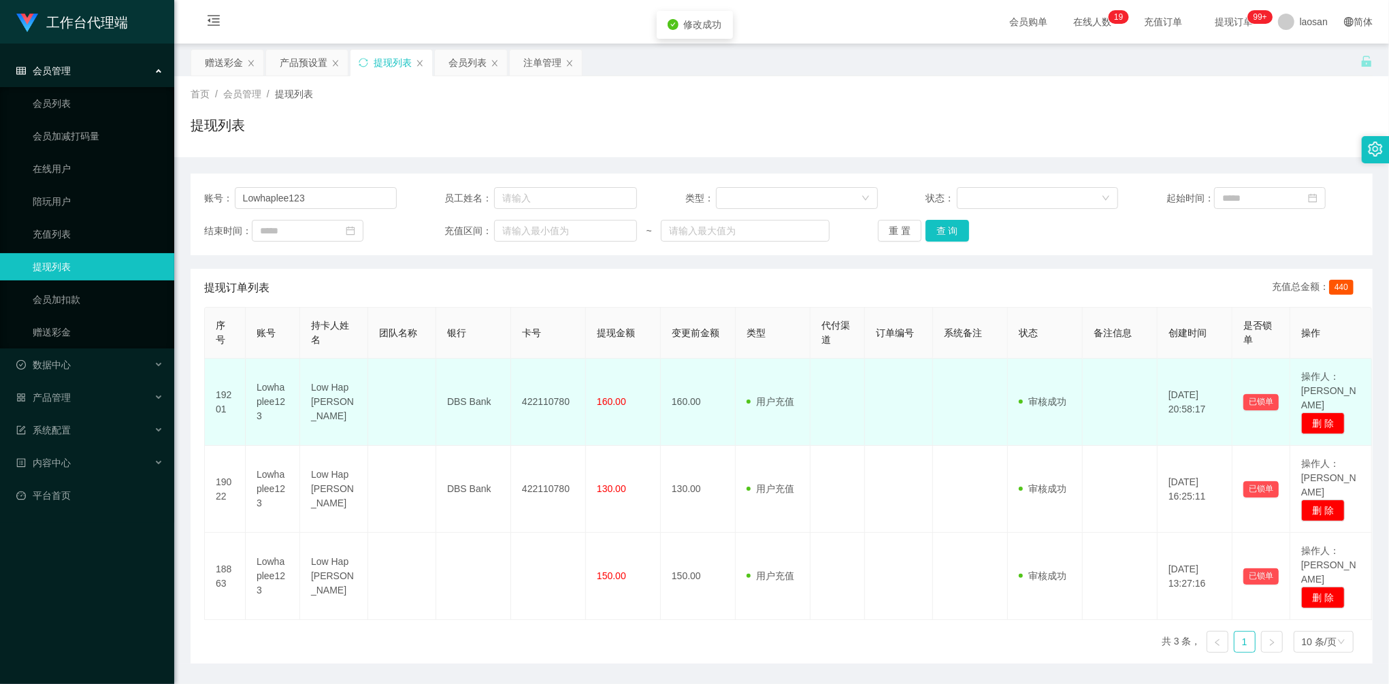
click at [546, 396] on td "422110780" at bounding box center [548, 402] width 75 height 87
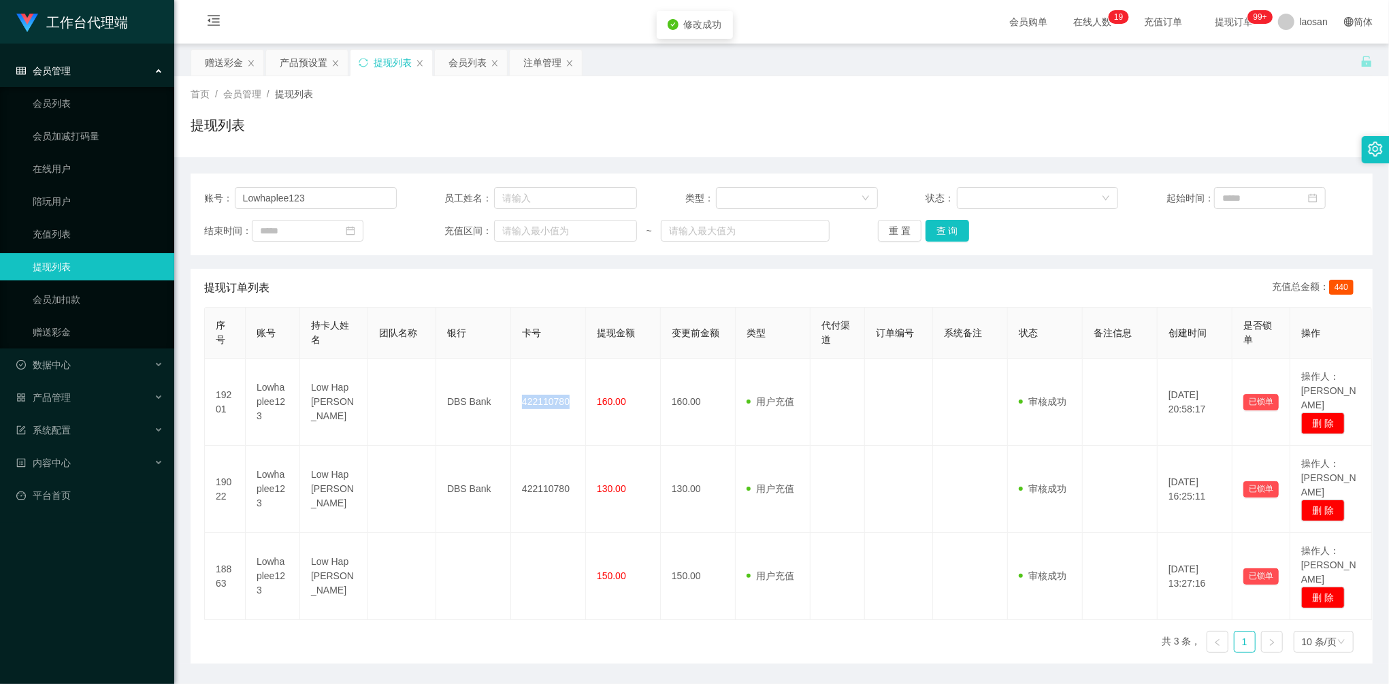
copy td "422110780"
